Goal: Task Accomplishment & Management: Use online tool/utility

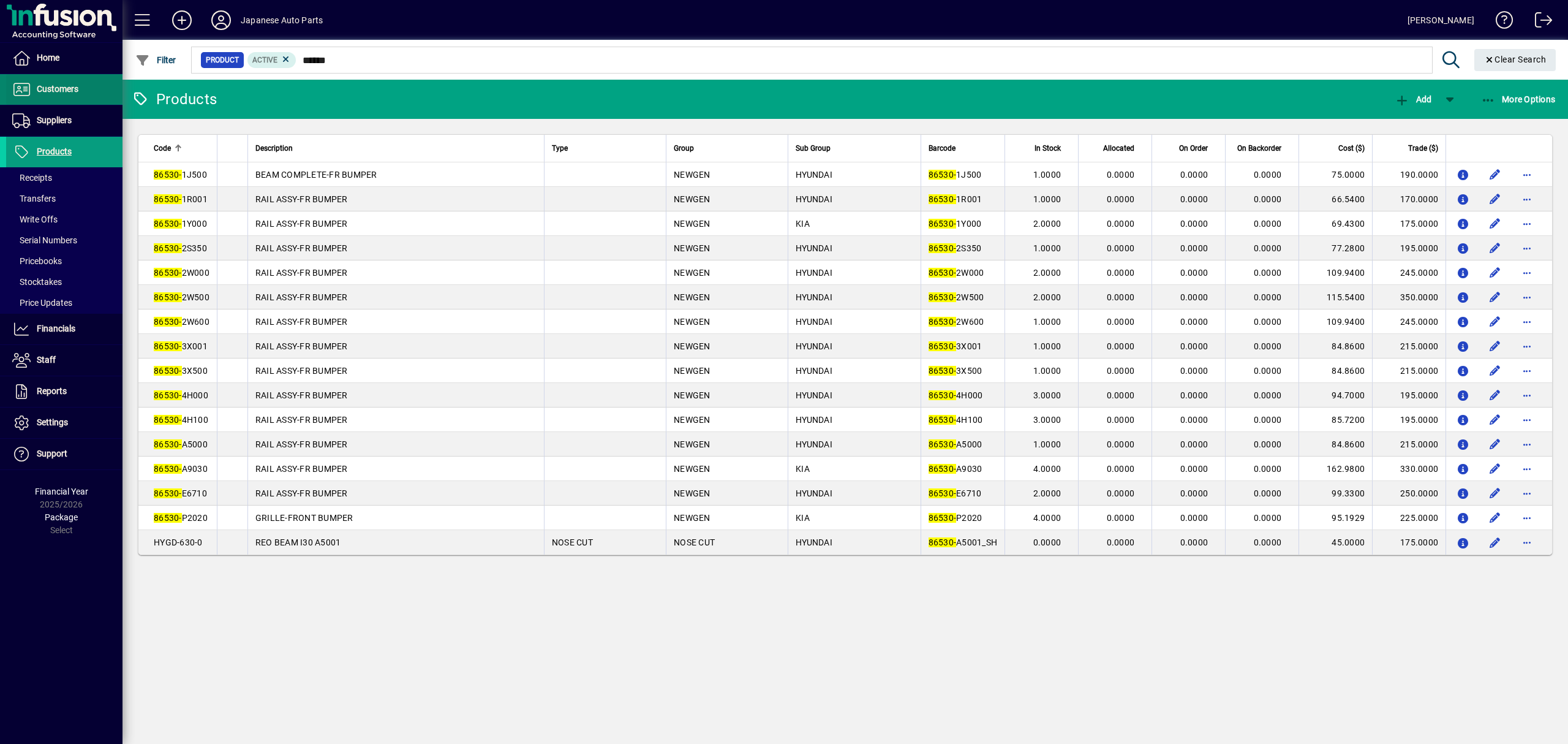
click at [38, 92] on span "Customers" at bounding box center [58, 89] width 42 height 10
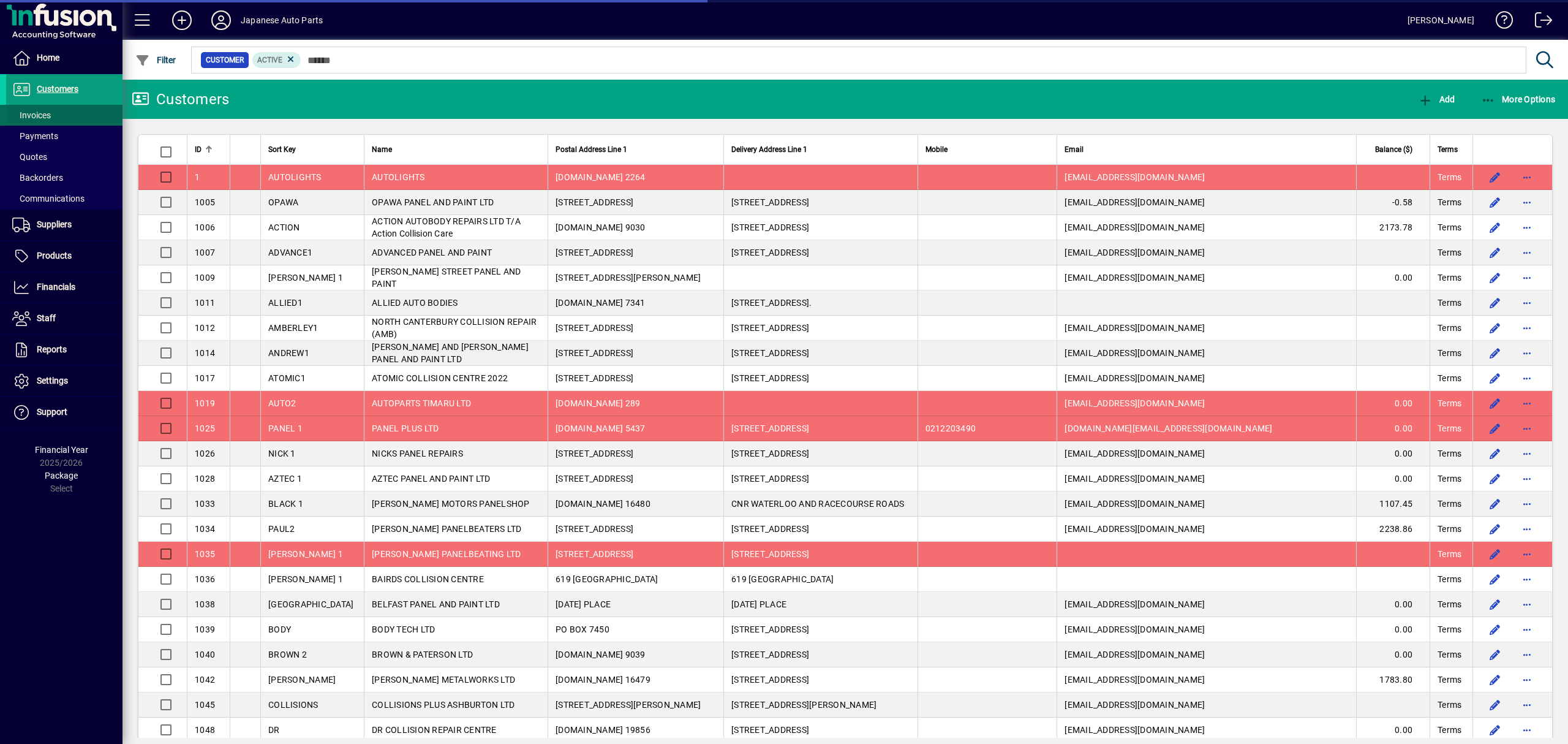
click at [45, 118] on span "Invoices" at bounding box center [31, 115] width 38 height 10
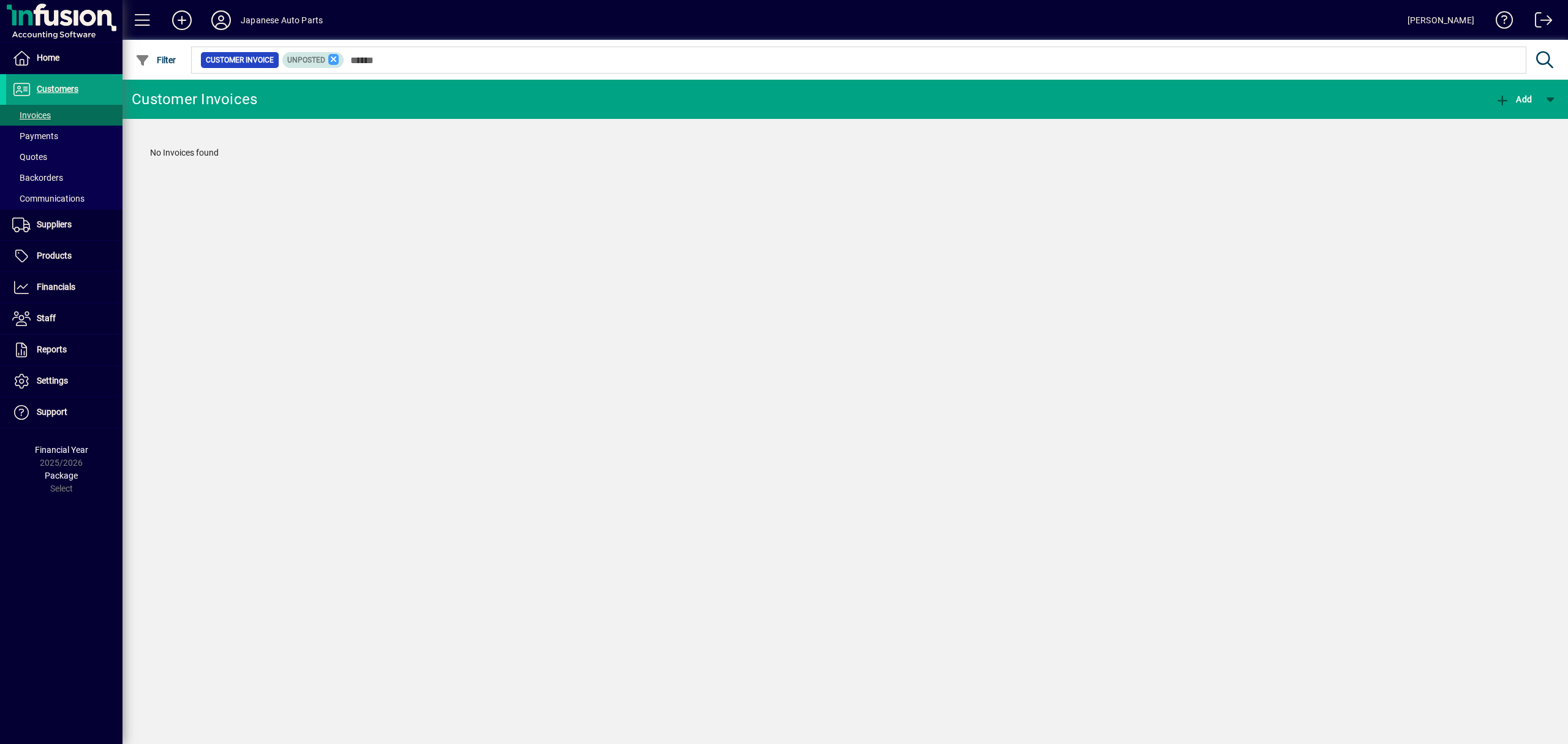
click at [337, 60] on icon at bounding box center [334, 59] width 11 height 11
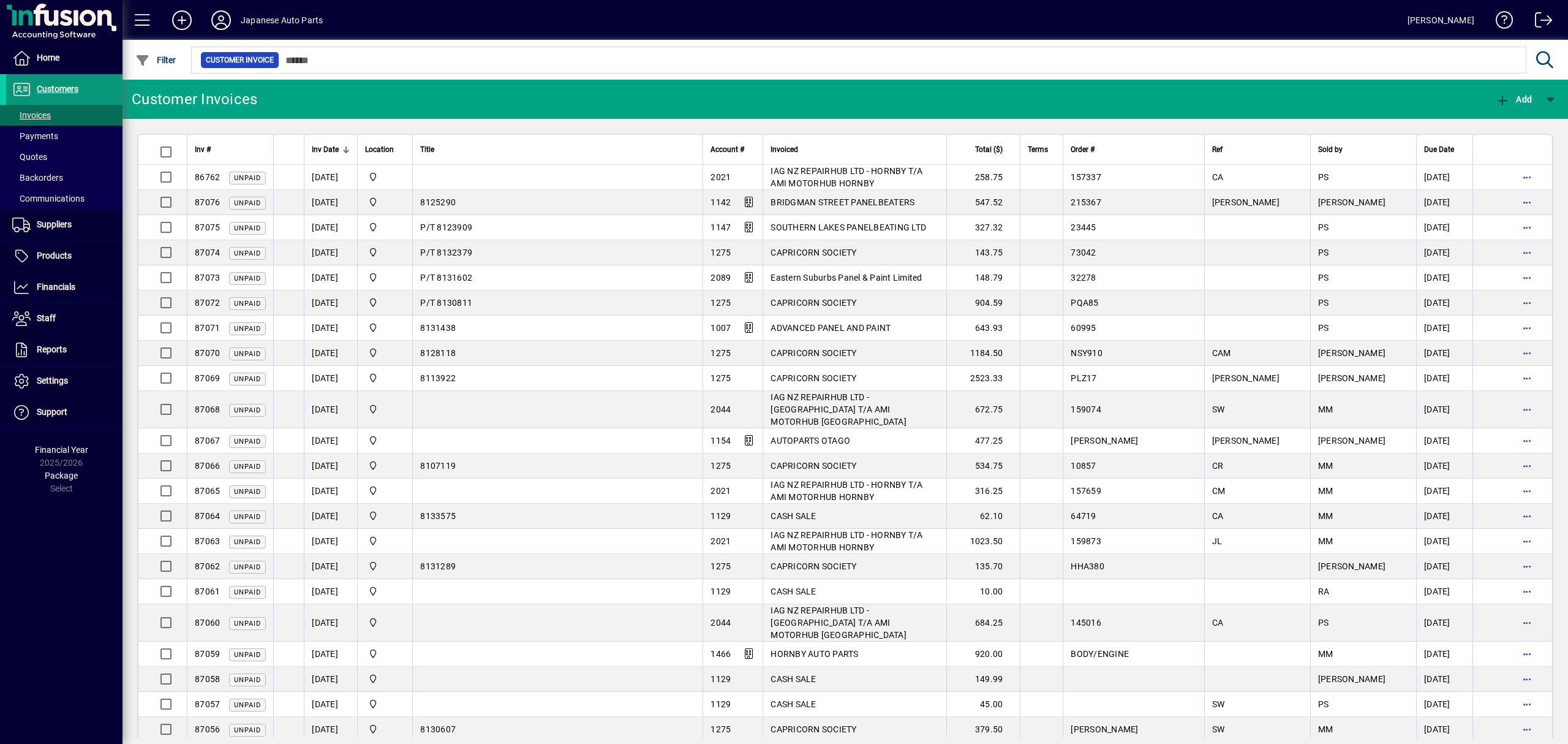
click at [57, 86] on span "Customers" at bounding box center [58, 89] width 42 height 10
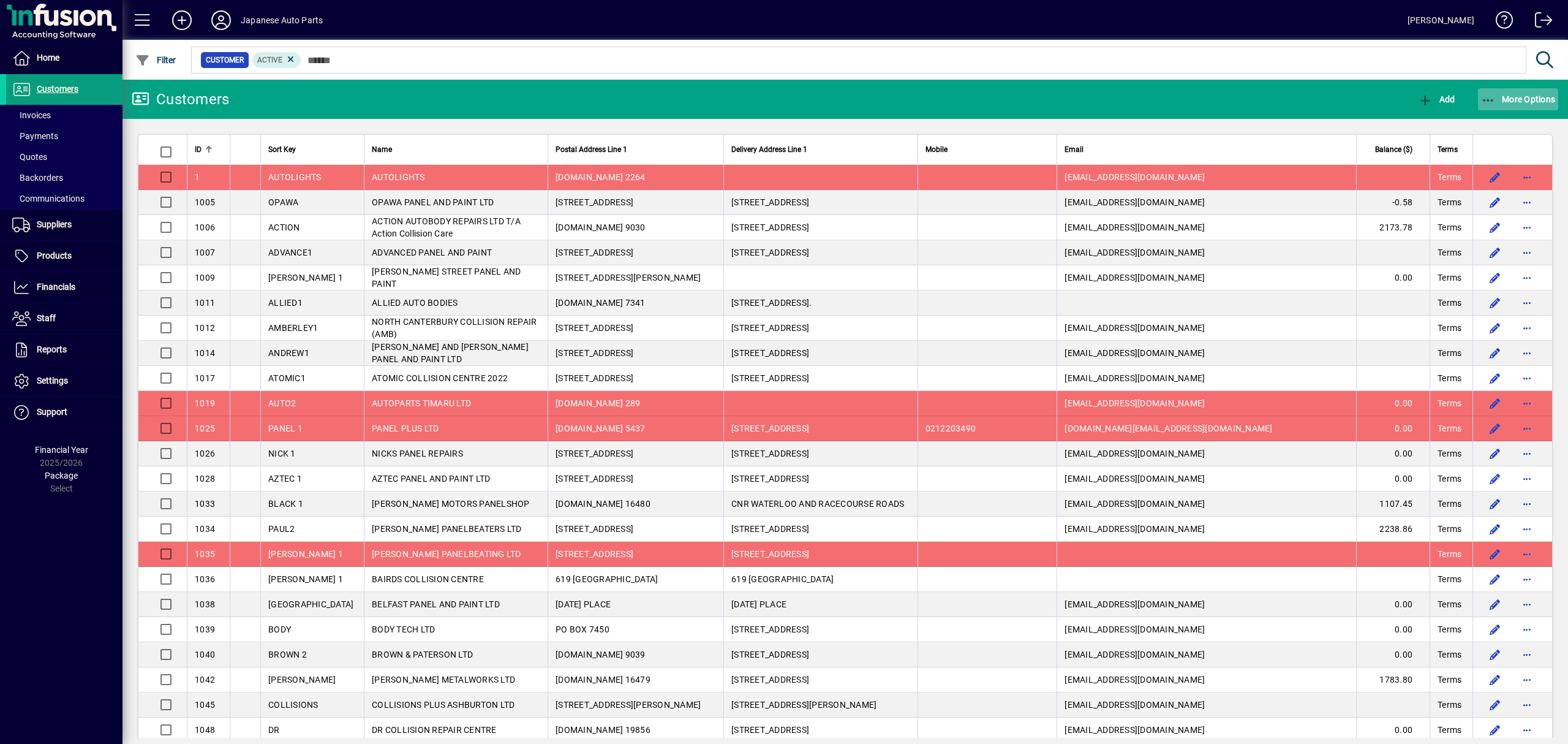
click at [1541, 91] on span "button" at bounding box center [1519, 99] width 81 height 29
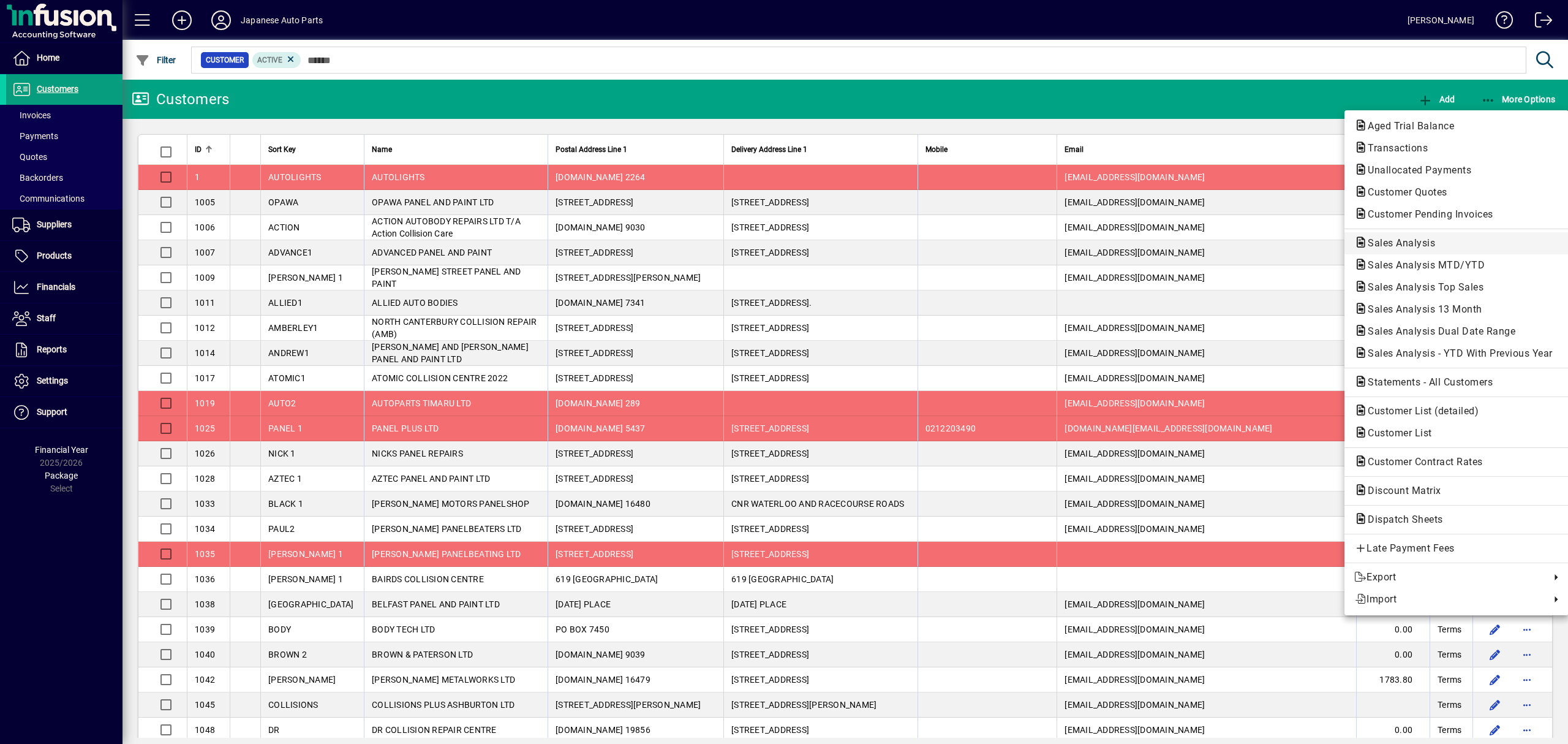
click at [1437, 245] on span "Sales Analysis" at bounding box center [1397, 243] width 87 height 12
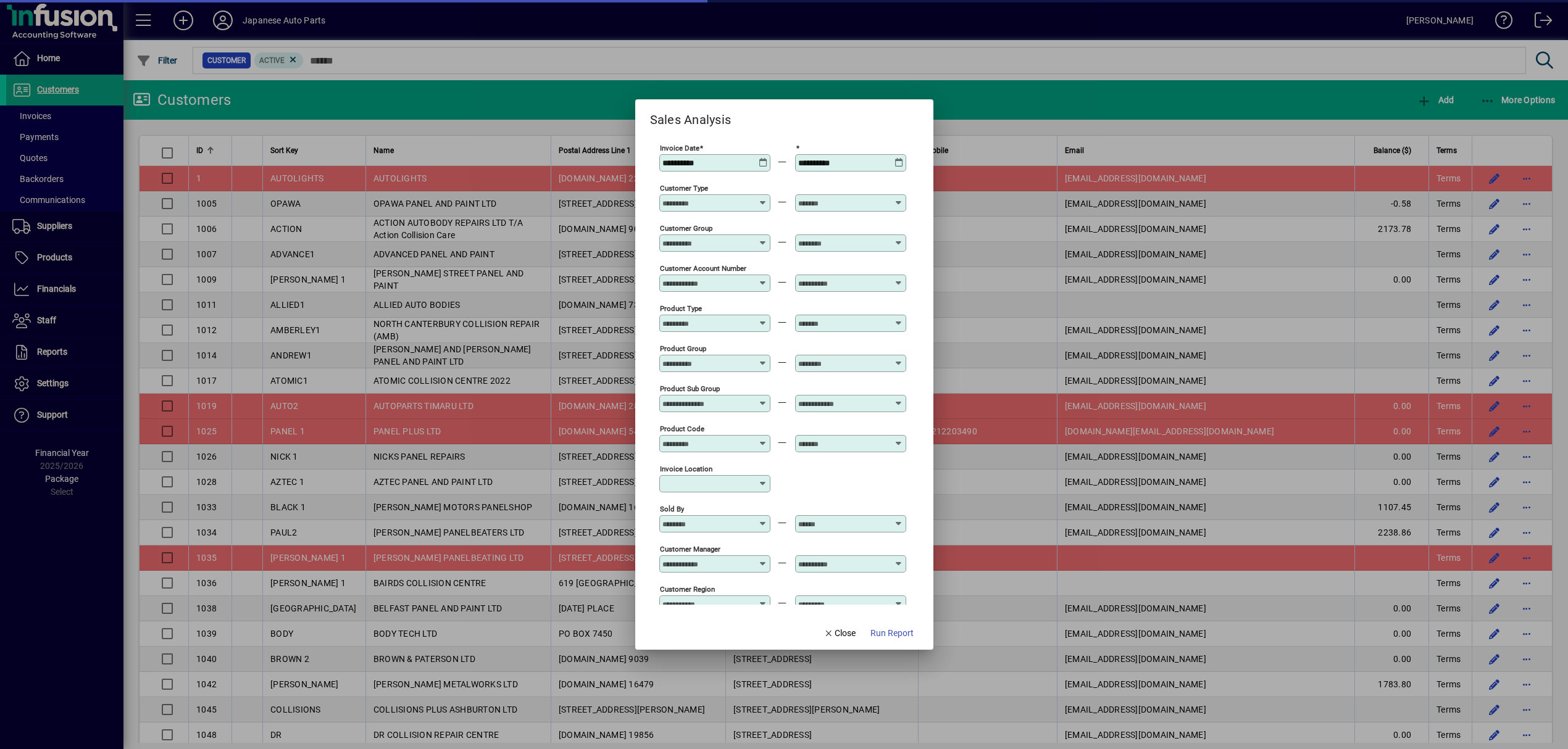
type input "**********"
click at [894, 638] on span "Run Report" at bounding box center [891, 633] width 43 height 13
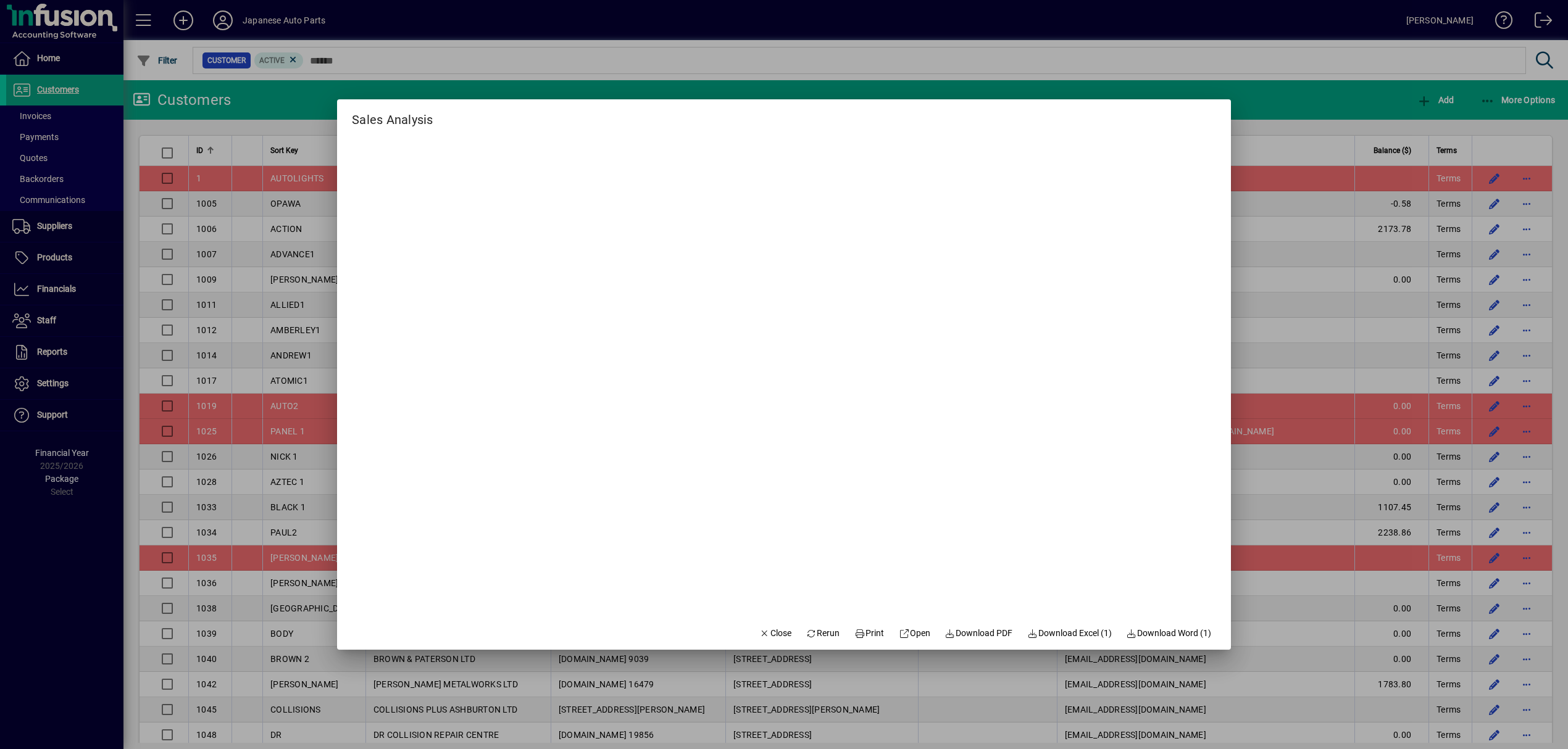
click at [1124, 77] on div at bounding box center [784, 374] width 1568 height 749
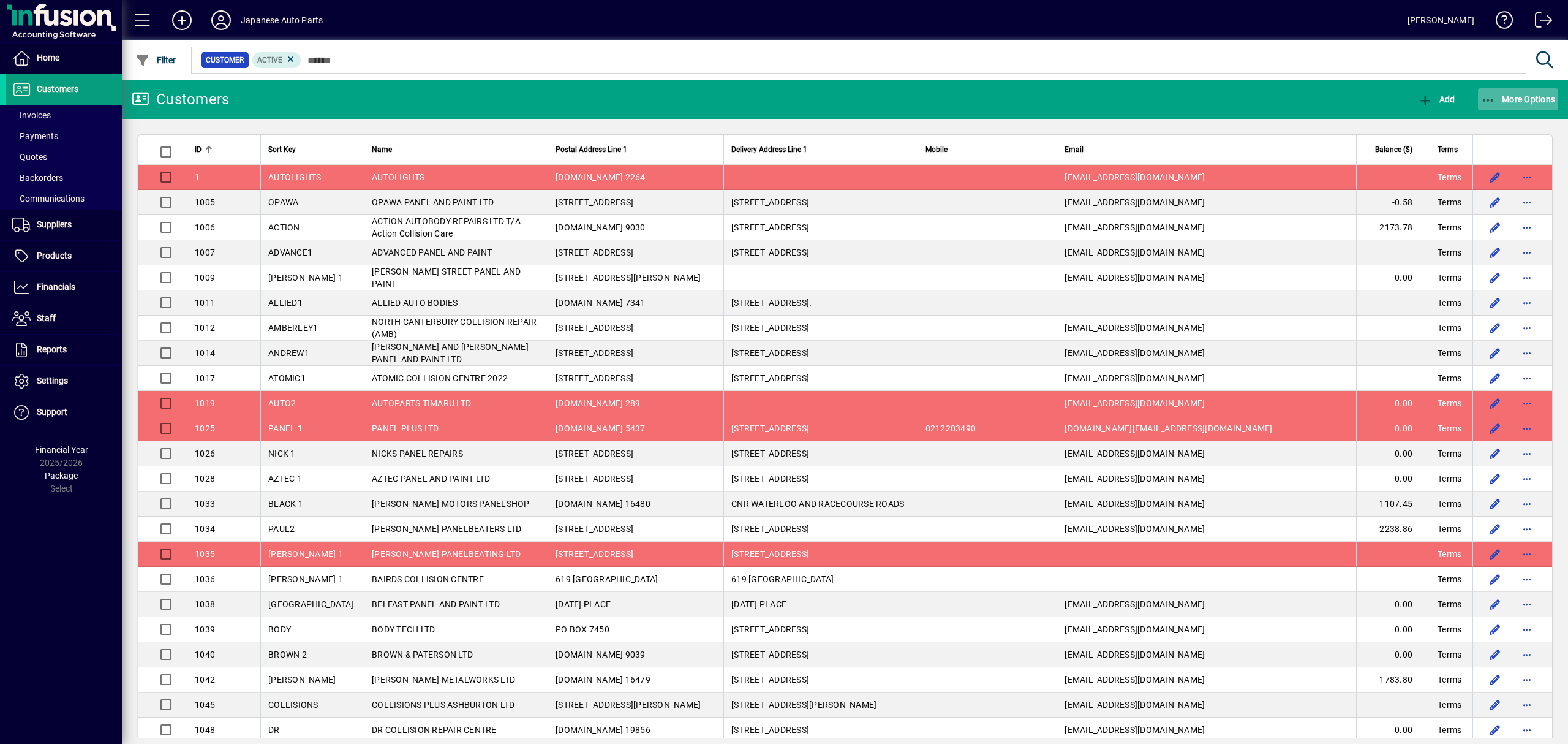
click at [1530, 103] on span "More Options" at bounding box center [1519, 99] width 75 height 10
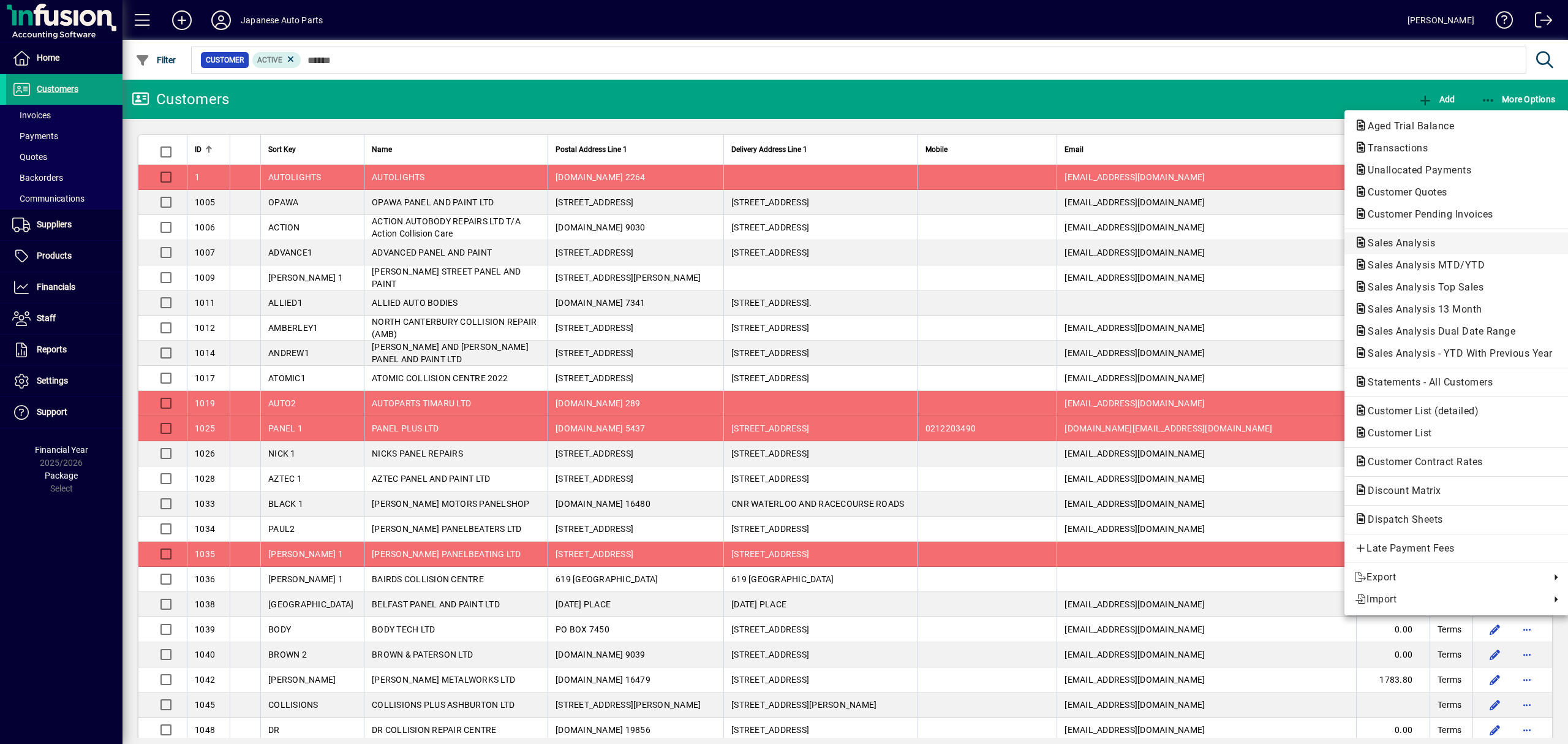
click at [1430, 249] on span "Sales Analysis" at bounding box center [1456, 243] width 205 height 15
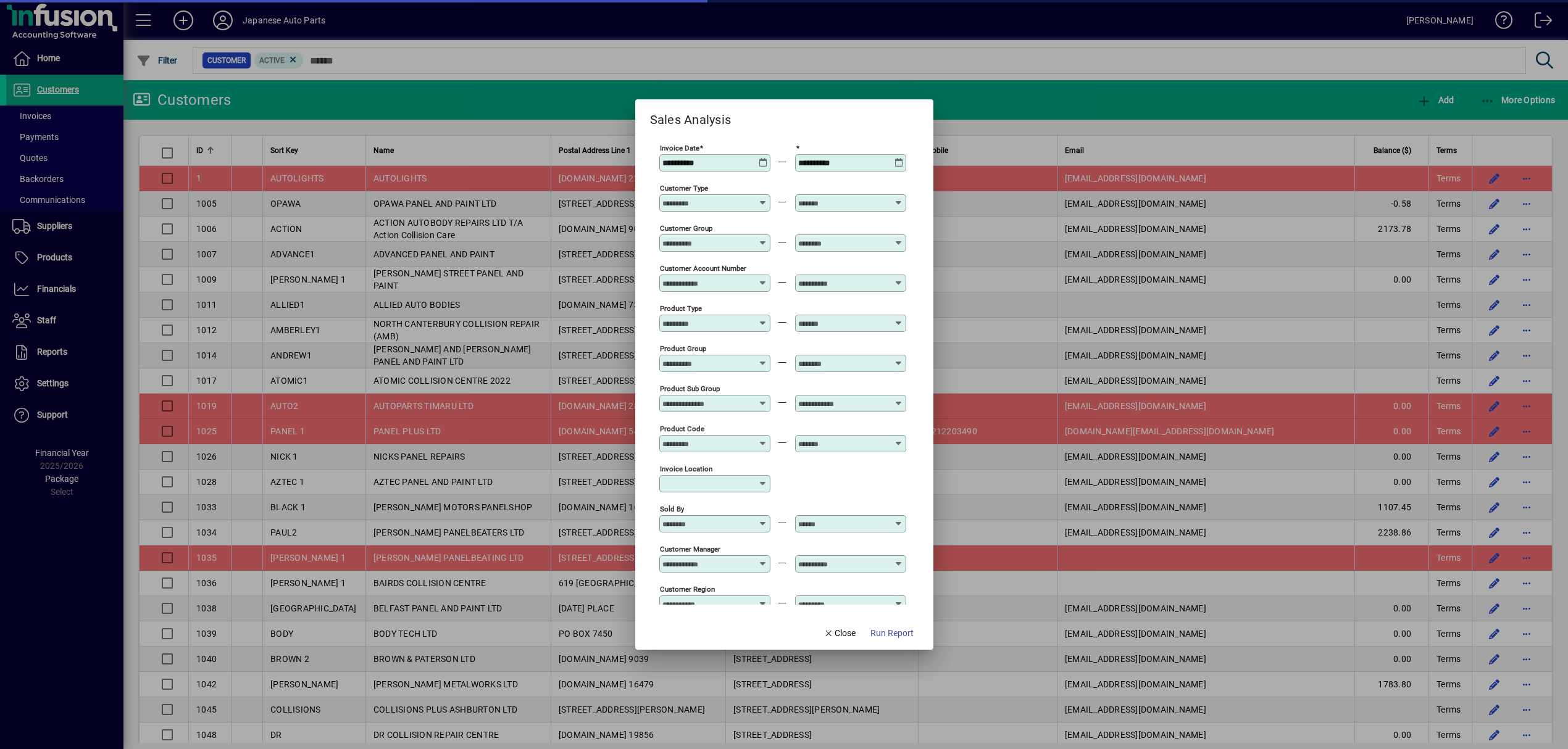
type input "**********"
click at [747, 363] on input "Product Group" at bounding box center [707, 363] width 90 height 10
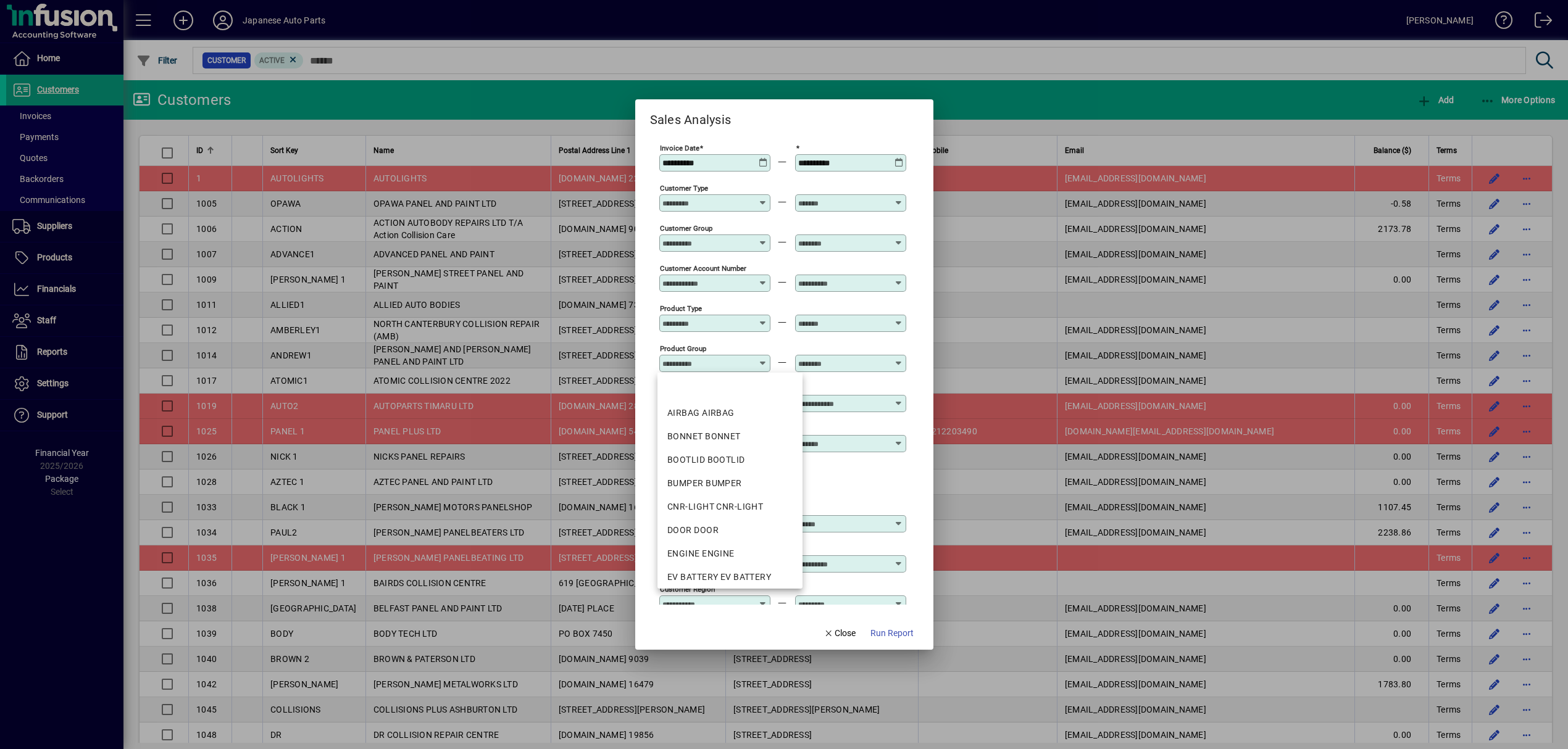
click at [749, 370] on div "Product Group" at bounding box center [714, 363] width 112 height 18
click at [767, 344] on div "Product Group" at bounding box center [714, 357] width 112 height 29
click at [781, 359] on icon at bounding box center [782, 362] width 12 height 10
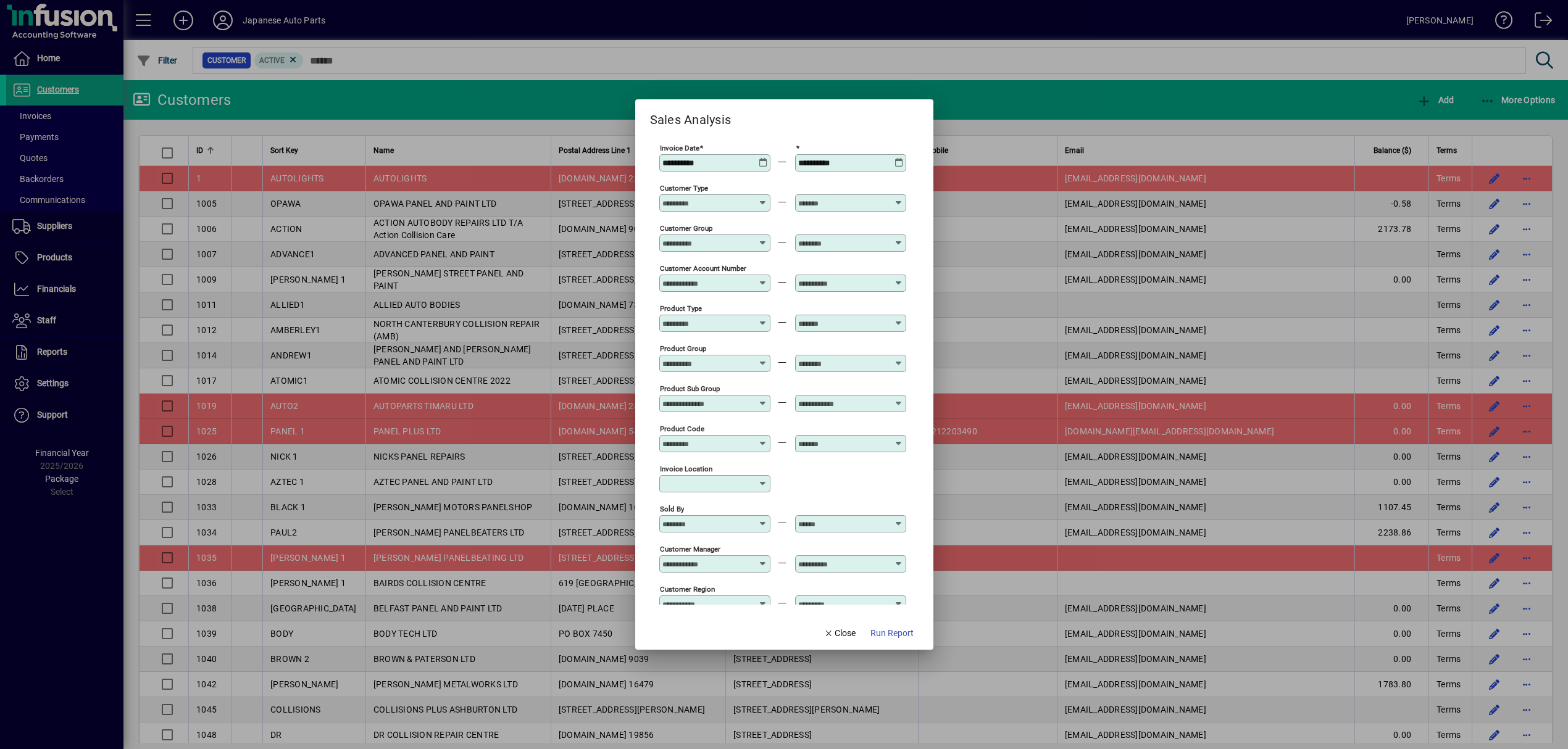
click at [747, 403] on input "Product Sub Group" at bounding box center [707, 404] width 90 height 10
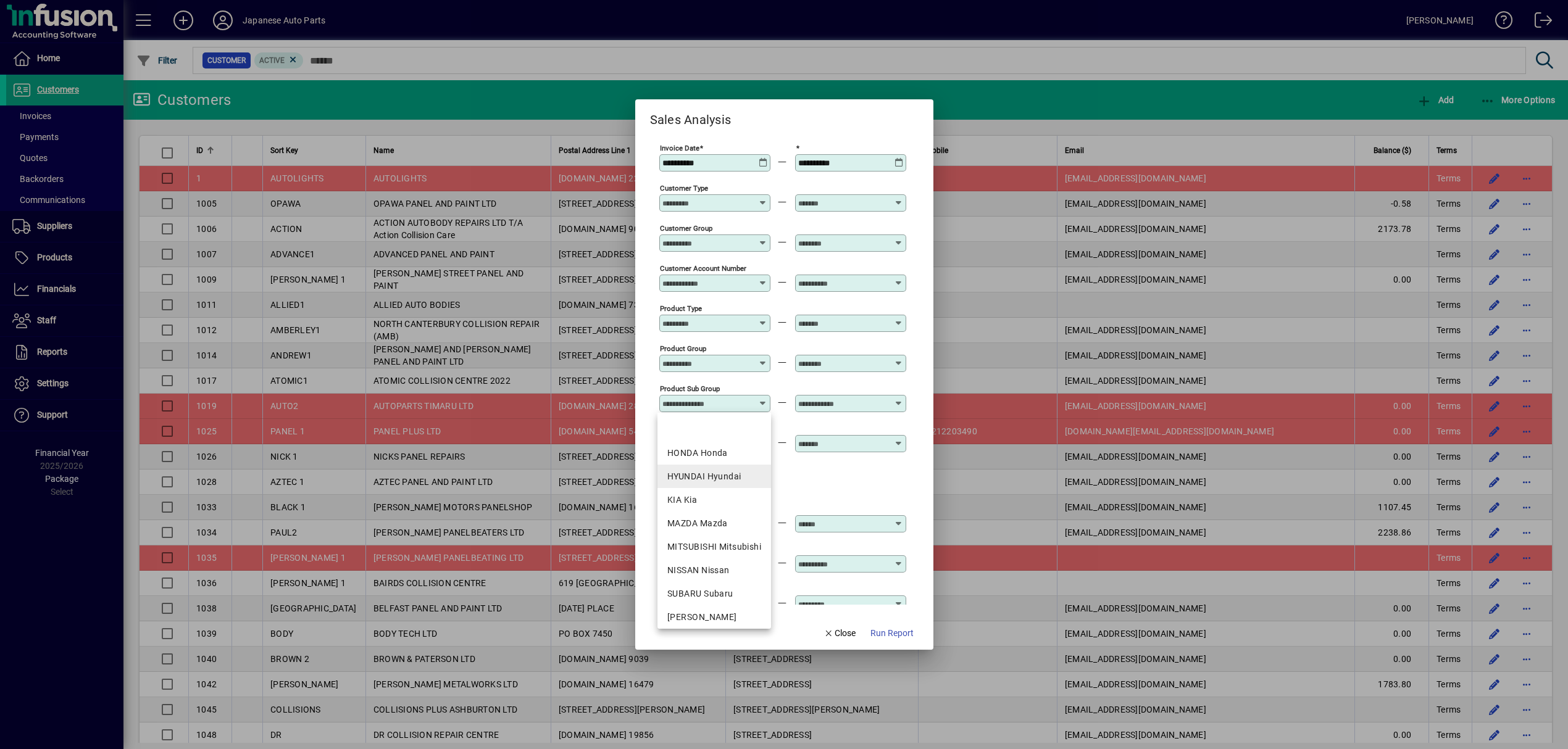
click at [728, 481] on div "HYUNDAI Hyundai" at bounding box center [714, 476] width 94 height 13
type input "**********"
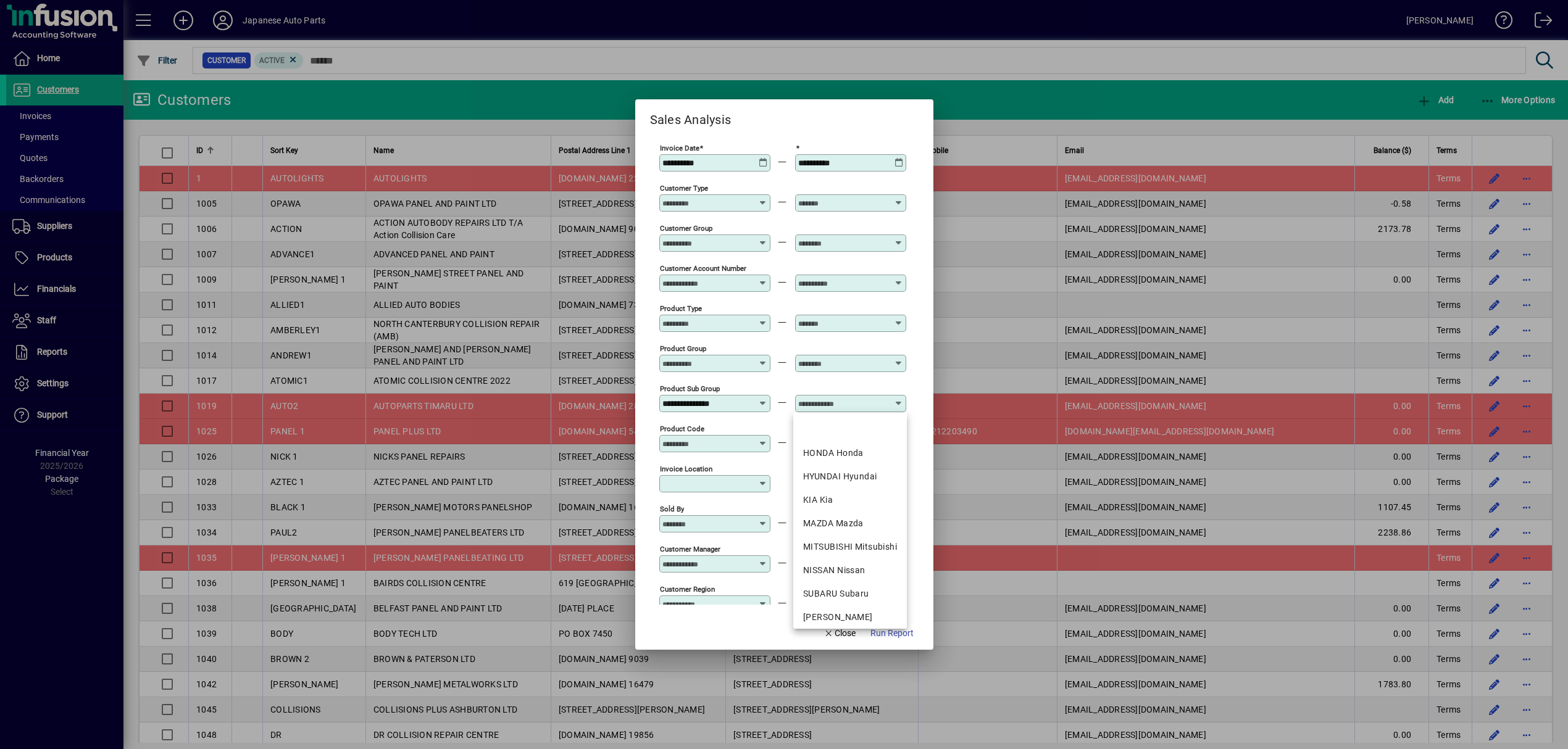
click at [816, 408] on input "text" at bounding box center [843, 404] width 90 height 10
click at [844, 494] on div "KIA Kia" at bounding box center [850, 500] width 94 height 13
type input "*******"
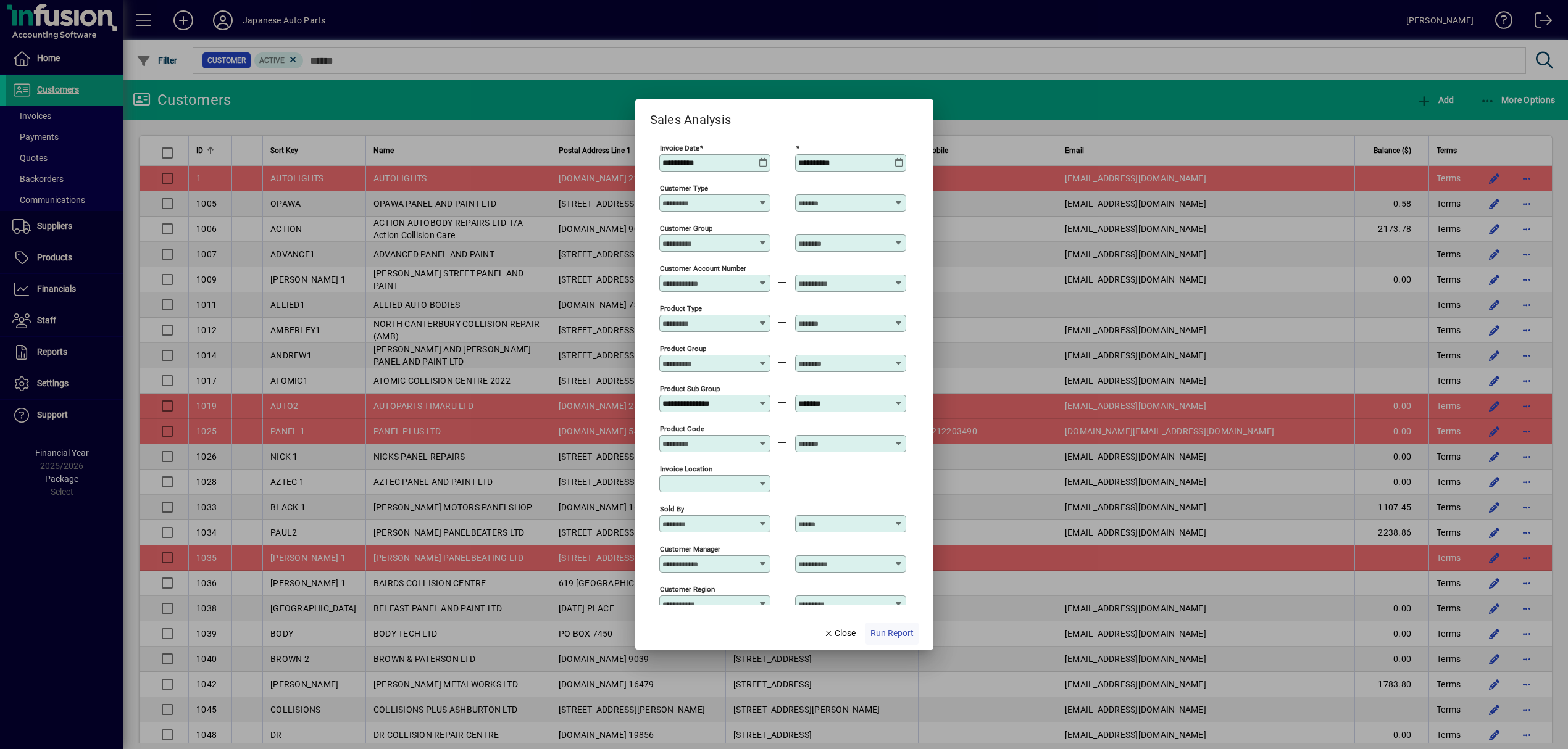
click at [878, 634] on span "Run Report" at bounding box center [891, 633] width 43 height 13
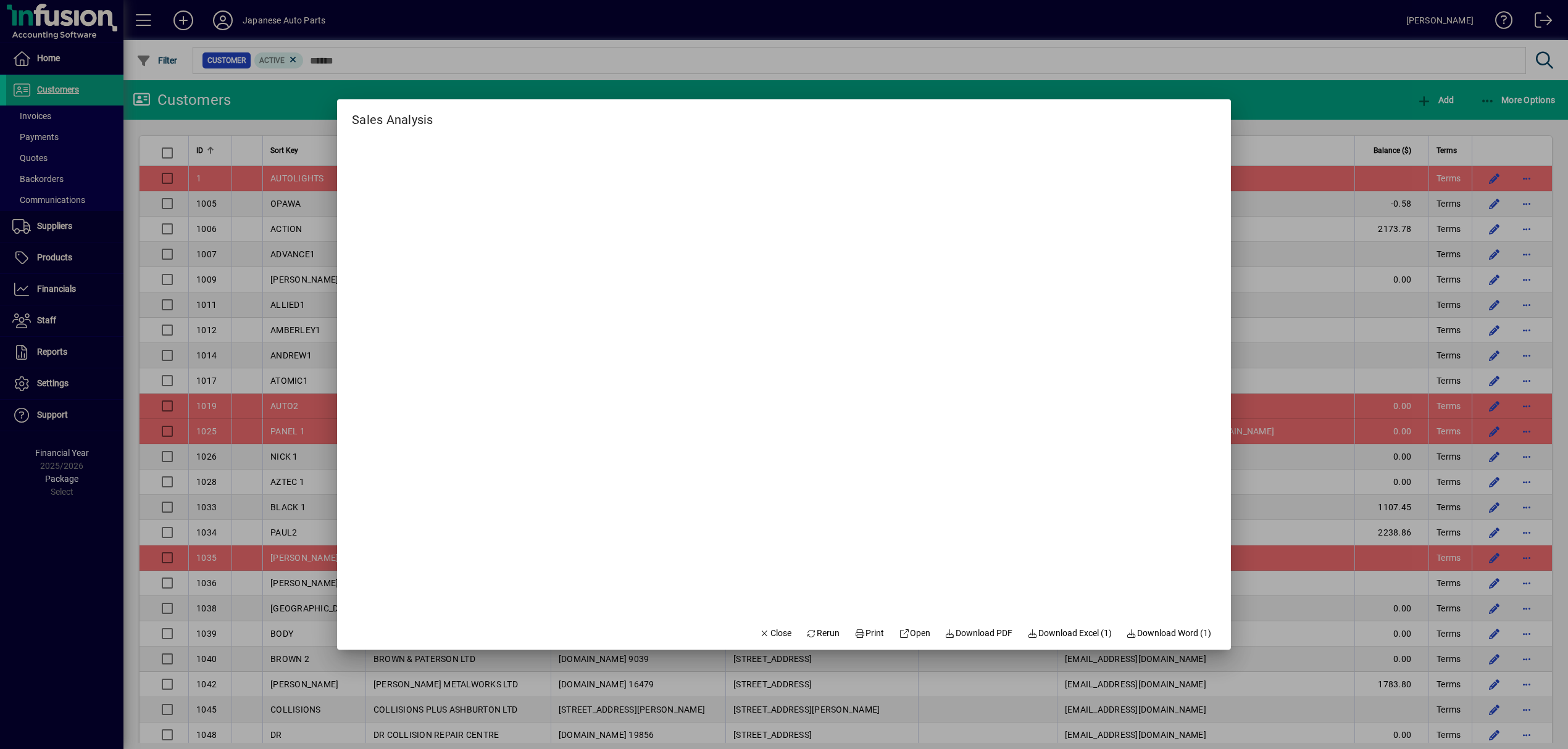
click at [1278, 101] on div at bounding box center [784, 374] width 1568 height 749
